Goal: Task Accomplishment & Management: Manage account settings

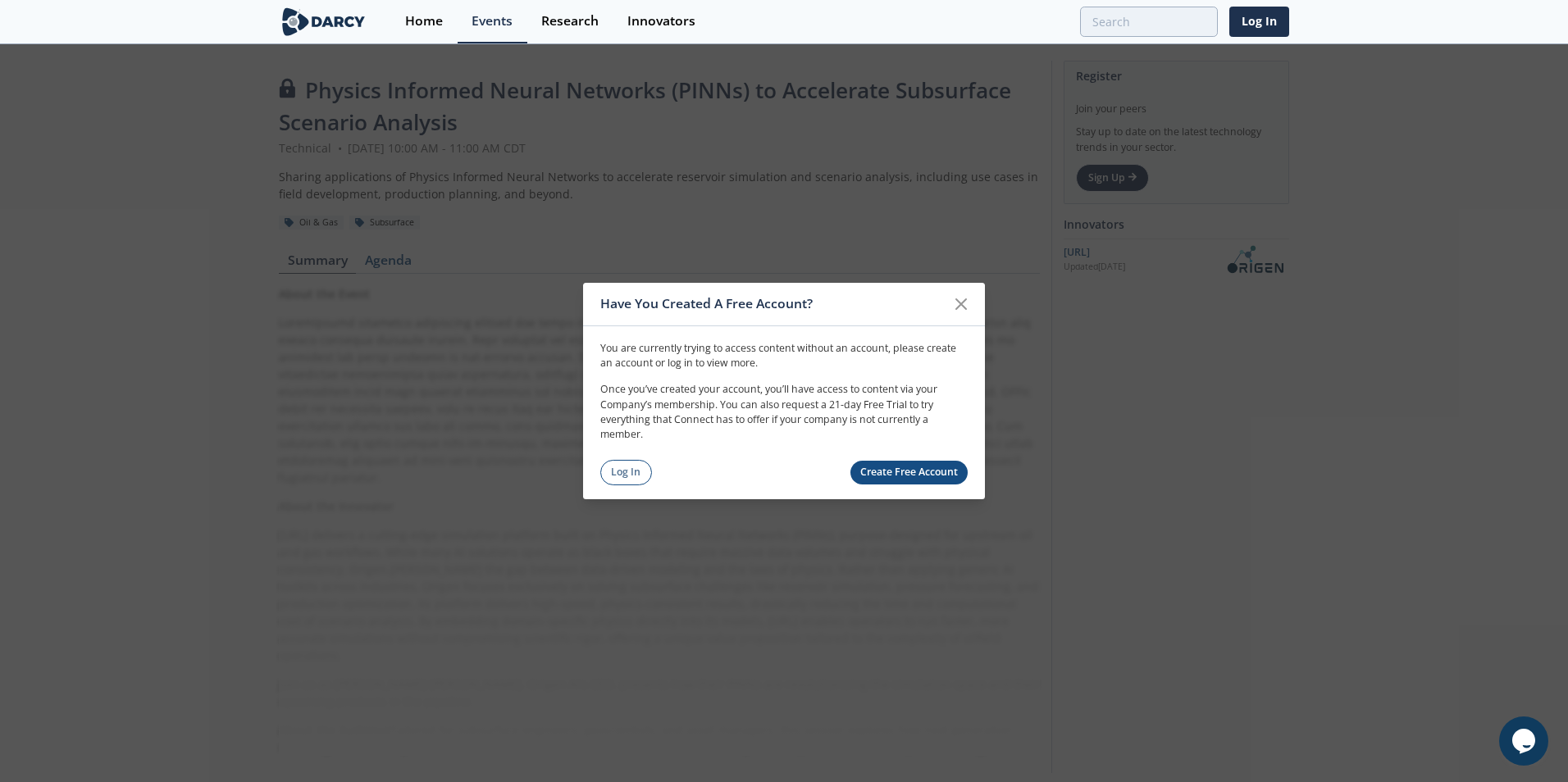
click at [966, 307] on icon at bounding box center [961, 304] width 20 height 20
click at [883, 478] on link "Create Free Account" at bounding box center [910, 473] width 118 height 24
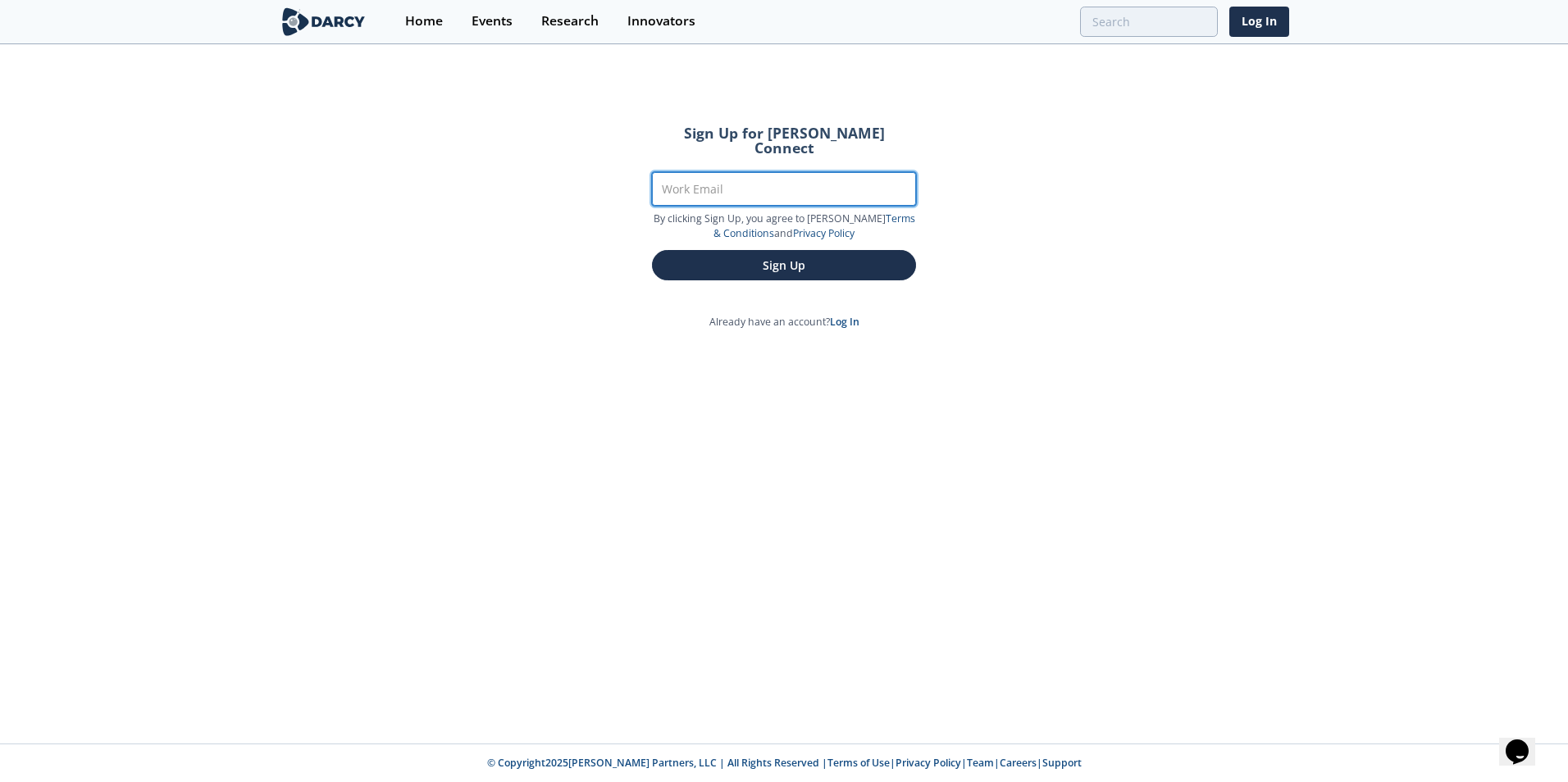
click at [719, 182] on input "Work Email" at bounding box center [784, 188] width 264 height 33
type input "tjenkins@chevron.com"
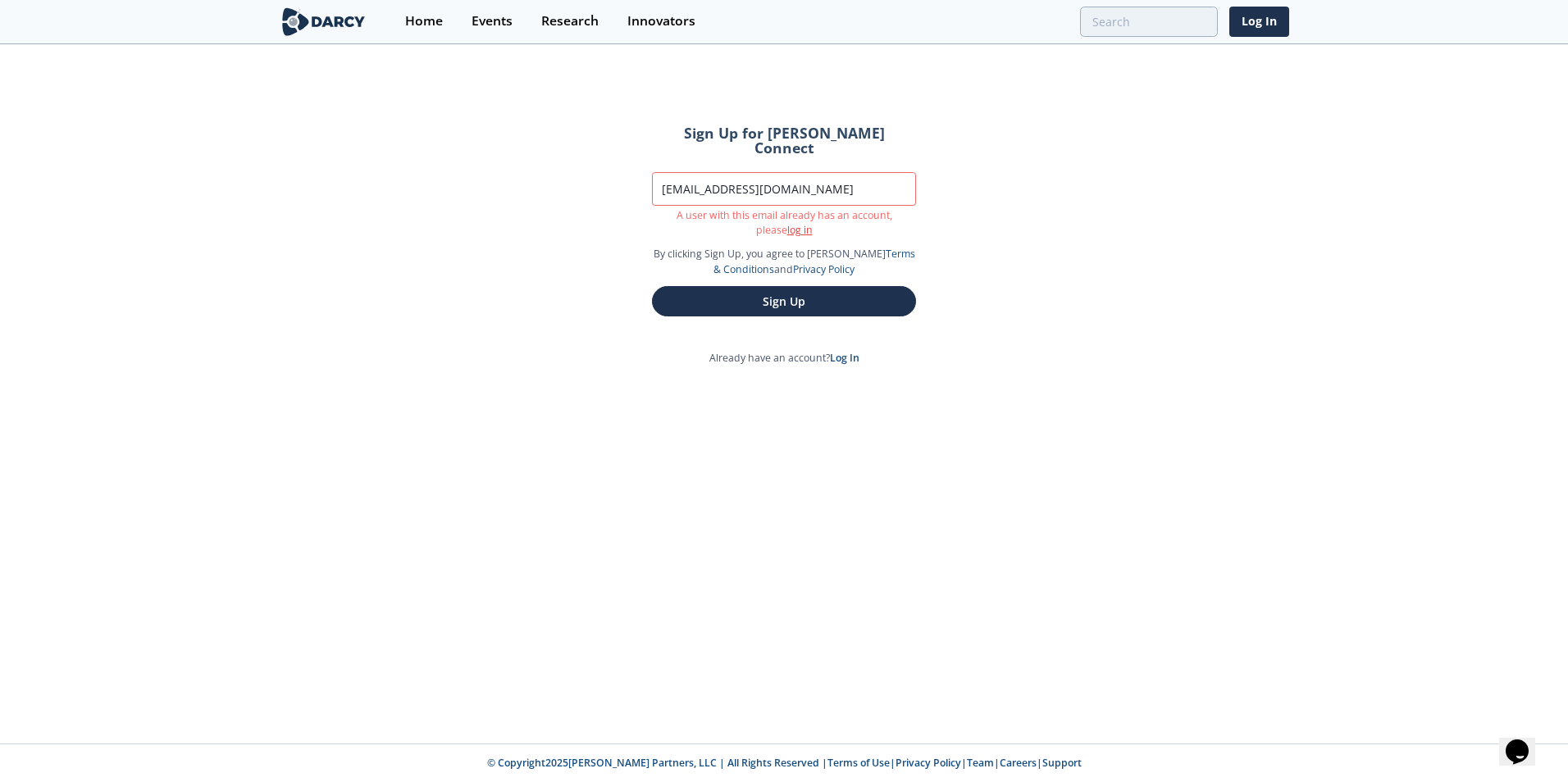
click at [787, 223] on link "log in" at bounding box center [800, 230] width 26 height 14
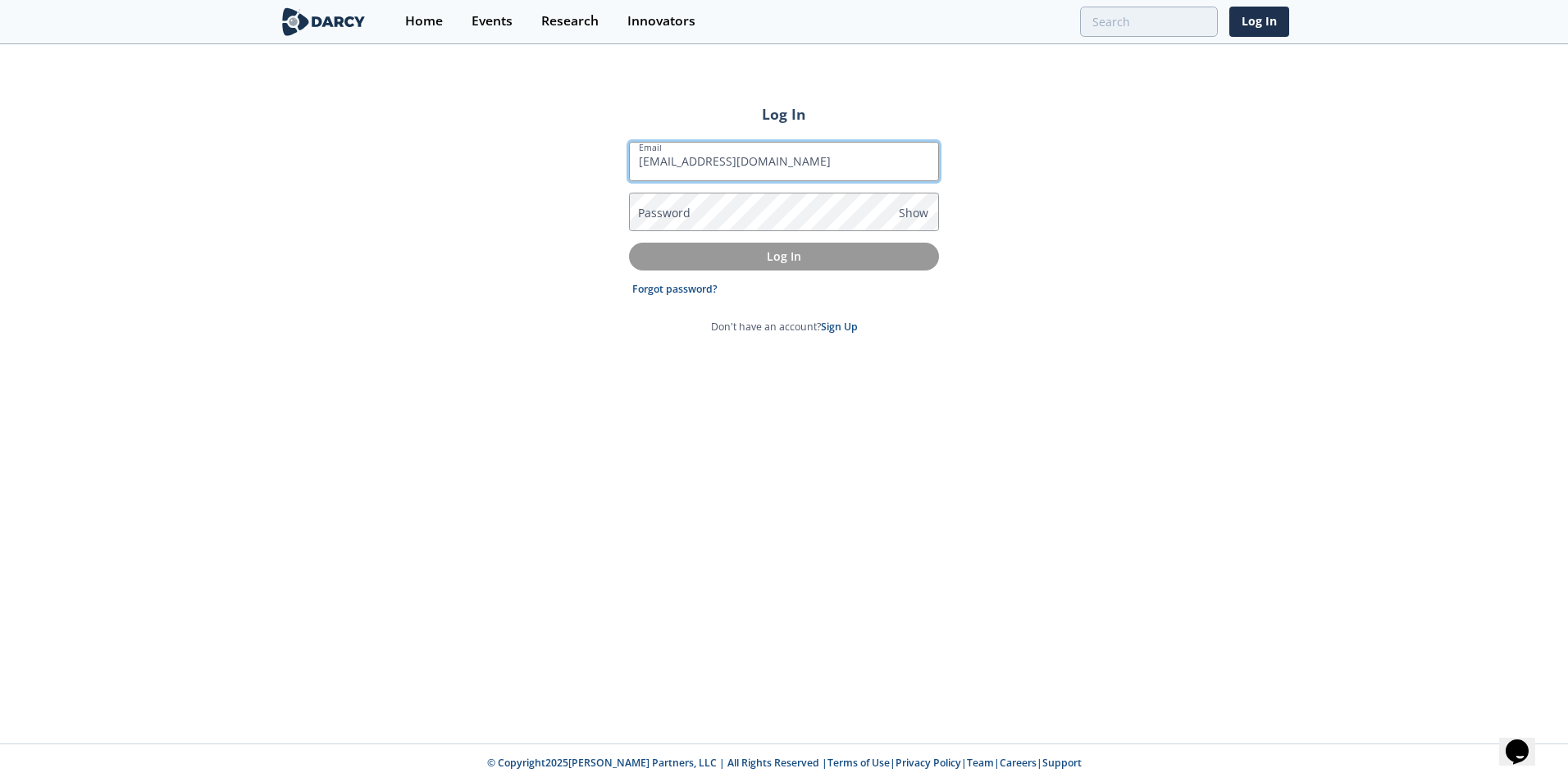
type input "tjenkins@chevron.com"
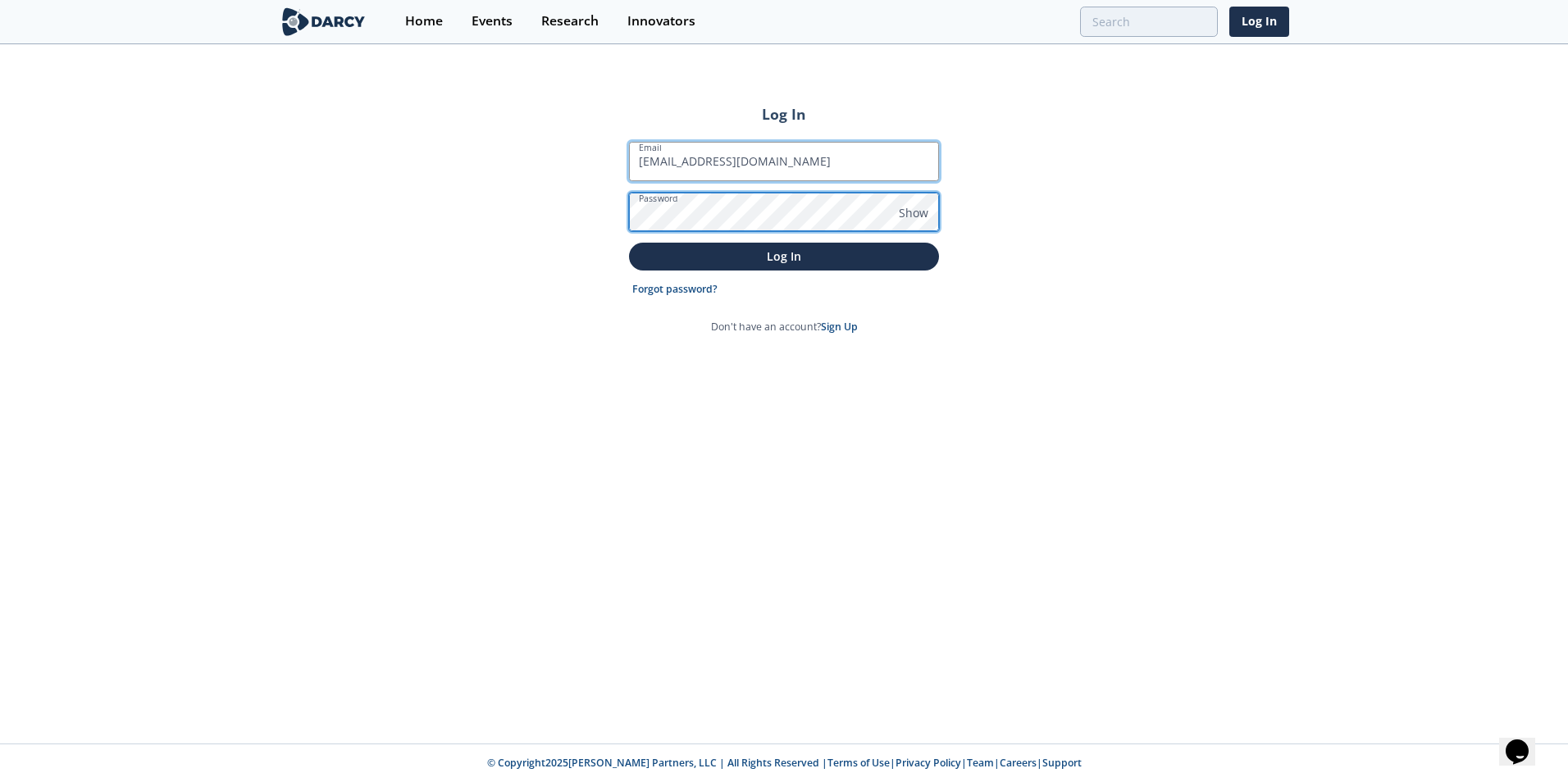
click at [629, 242] on button "Log In" at bounding box center [784, 256] width 310 height 27
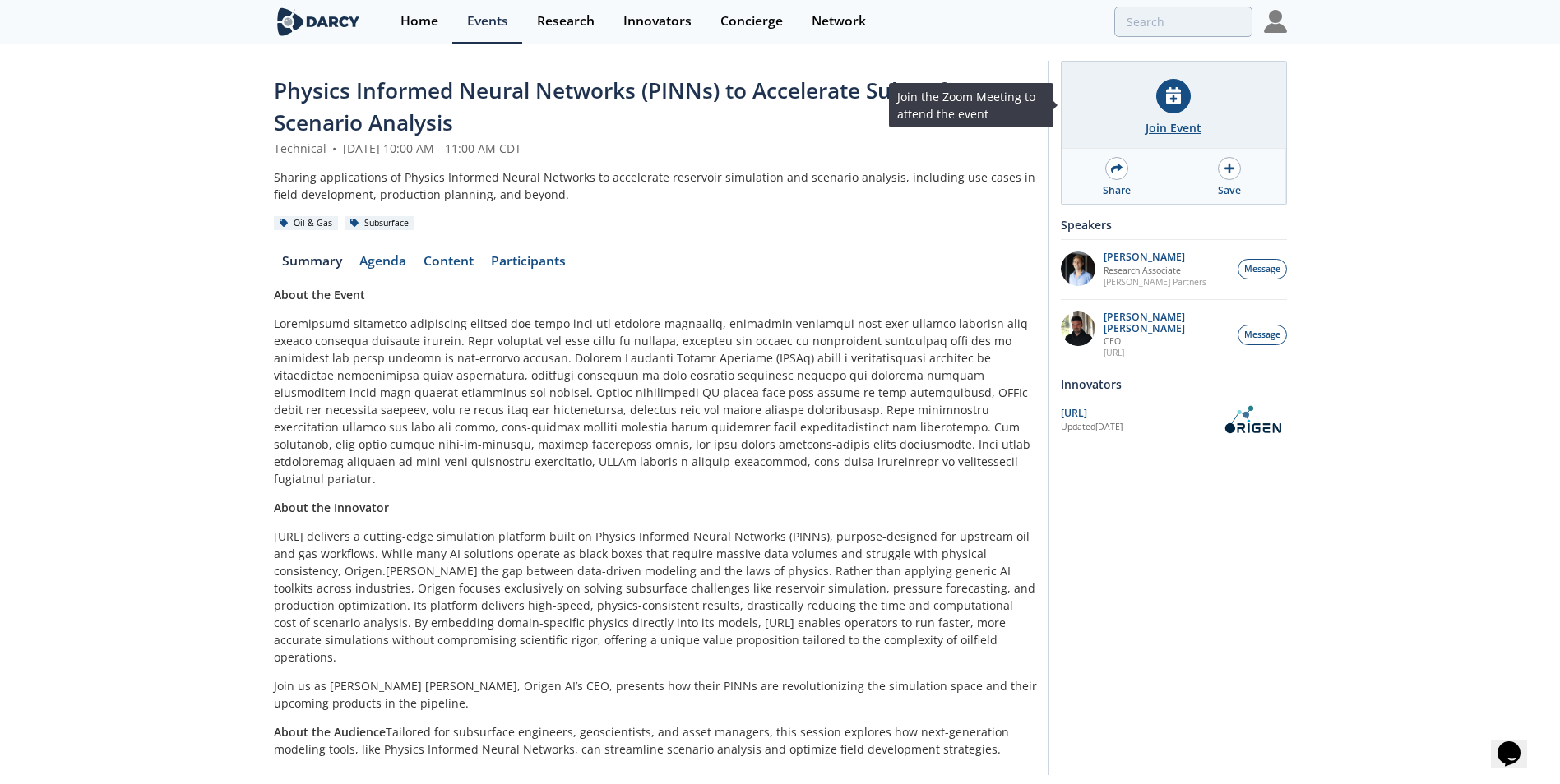
click at [1172, 107] on div at bounding box center [1173, 96] width 34 height 34
